Goal: Navigation & Orientation: Find specific page/section

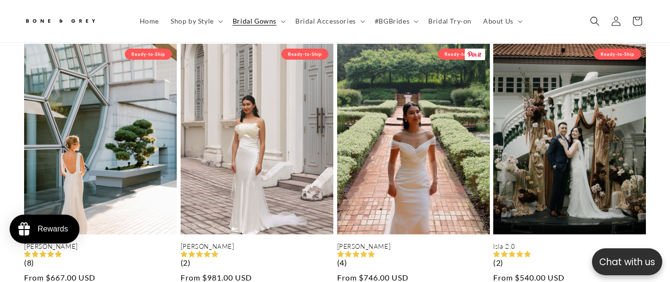
scroll to position [771, 0]
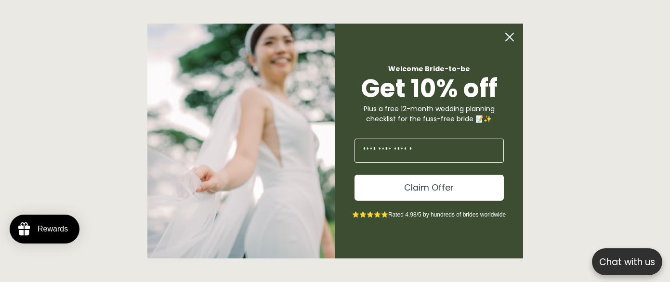
click at [512, 38] on circle "Close dialog" at bounding box center [509, 37] width 18 height 18
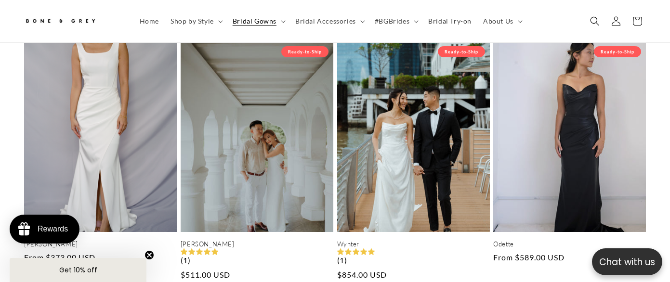
scroll to position [0, 449]
click at [517, 20] on icon at bounding box center [519, 21] width 5 height 3
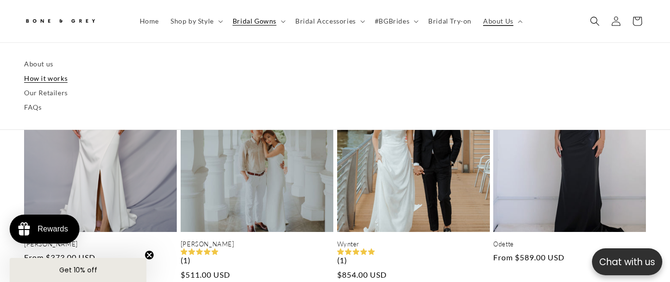
scroll to position [0, 0]
click at [30, 61] on link "About us" at bounding box center [334, 64] width 621 height 14
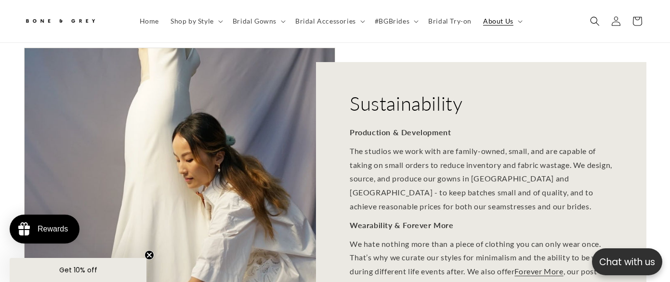
scroll to position [809, 0]
